Goal: Navigation & Orientation: Find specific page/section

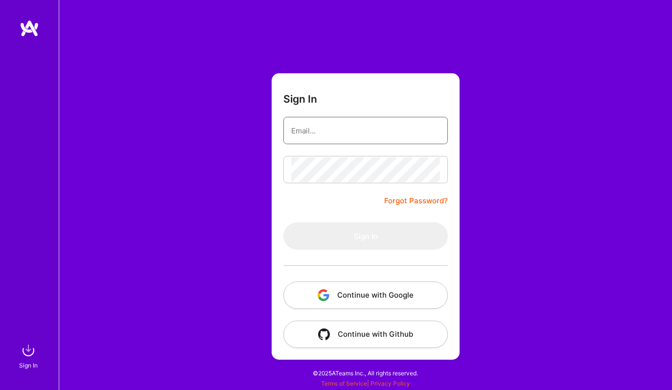
click at [440, 133] on nordpass-icon at bounding box center [440, 131] width 0 height 8
click at [415, 130] on input "email" at bounding box center [365, 130] width 149 height 25
type input "[EMAIL_ADDRESS][DOMAIN_NAME]"
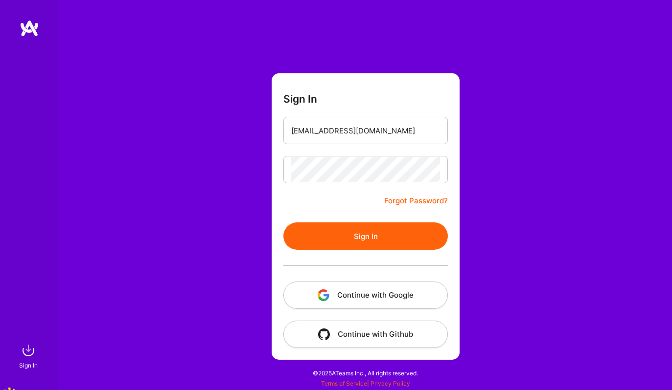
click at [356, 235] on button "Sign In" at bounding box center [365, 236] width 164 height 27
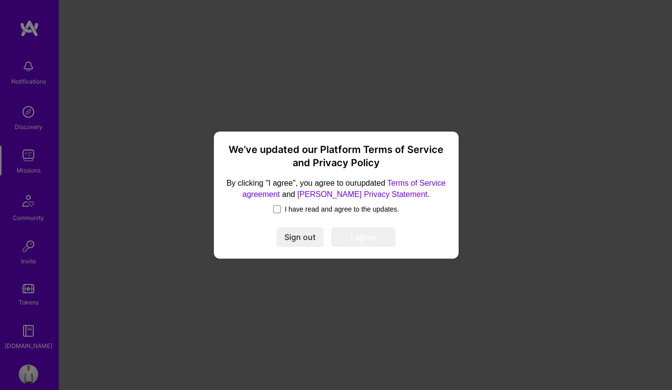
click at [277, 210] on label "I have read and agree to the updates." at bounding box center [336, 209] width 126 height 10
click at [0, 0] on input "I have read and agree to the updates." at bounding box center [0, 0] width 0 height 0
click at [368, 241] on button "I agree" at bounding box center [363, 237] width 64 height 20
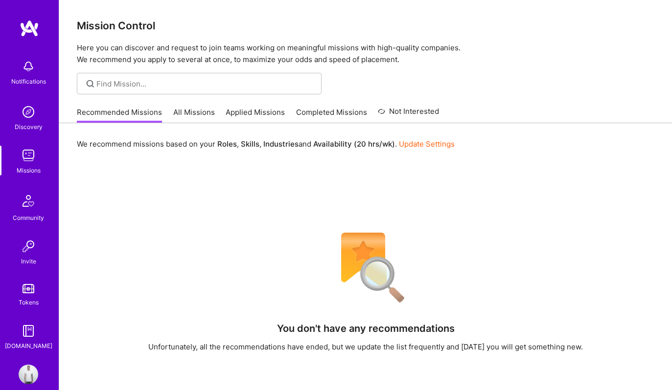
click at [202, 110] on link "All Missions" at bounding box center [194, 115] width 42 height 16
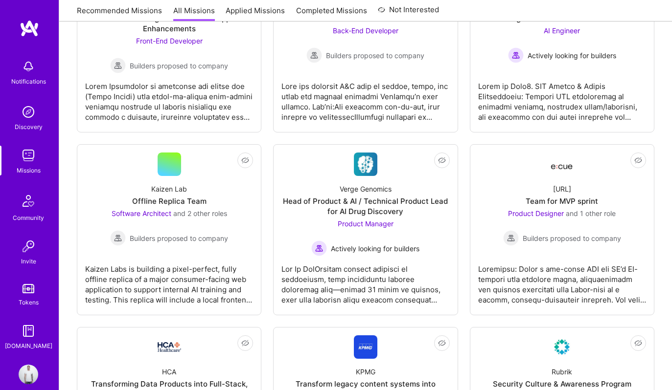
scroll to position [364, 0]
